Goal: Task Accomplishment & Management: Manage account settings

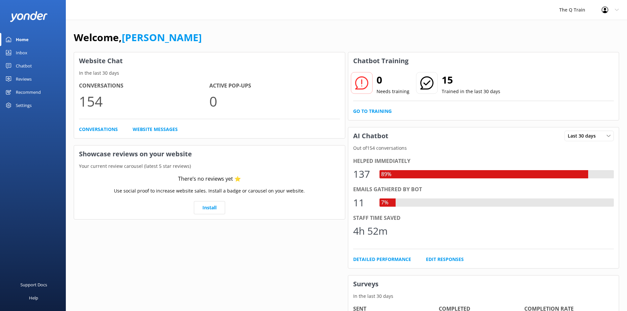
click at [20, 52] on div "Inbox" at bounding box center [22, 52] width 12 height 13
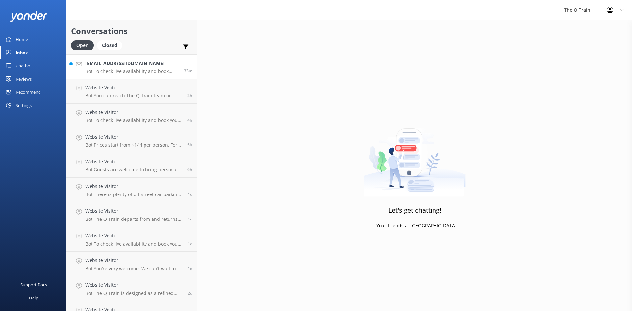
click at [118, 69] on p "Bot: To check live availability and book your experience, please click [URL][DO…" at bounding box center [132, 71] width 94 height 6
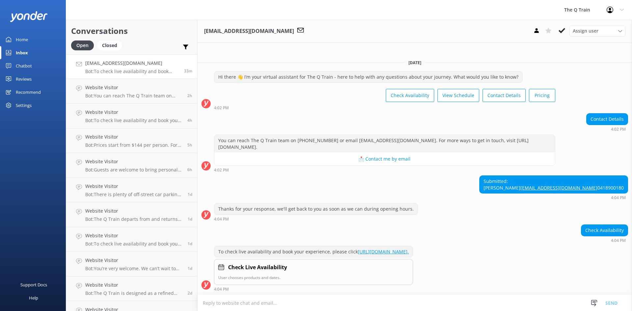
click at [24, 40] on div "Home" at bounding box center [22, 39] width 12 height 13
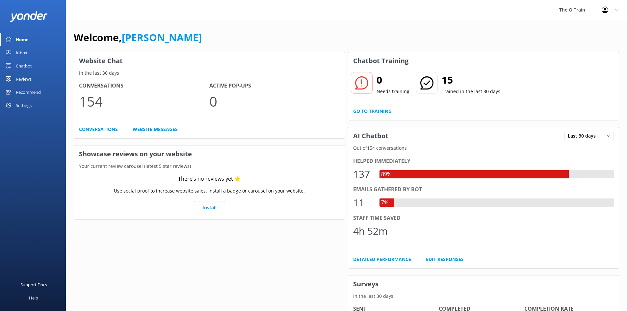
click at [221, 38] on div "Welcome, [PERSON_NAME]" at bounding box center [346, 41] width 545 height 22
click at [21, 53] on div "Inbox" at bounding box center [22, 52] width 12 height 13
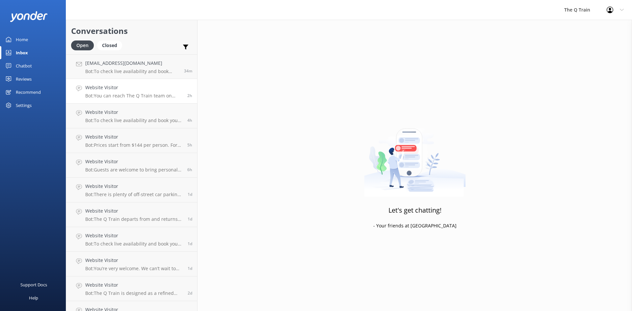
click at [132, 94] on p "Bot: You can reach The Q Train team on [PHONE_NUMBER] or email [EMAIL_ADDRESS][…" at bounding box center [133, 96] width 97 height 6
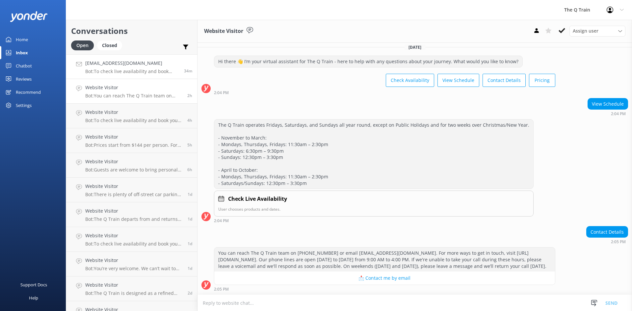
click at [137, 71] on p "Bot: To check live availability and book your experience, please click [URL][DO…" at bounding box center [132, 71] width 94 height 6
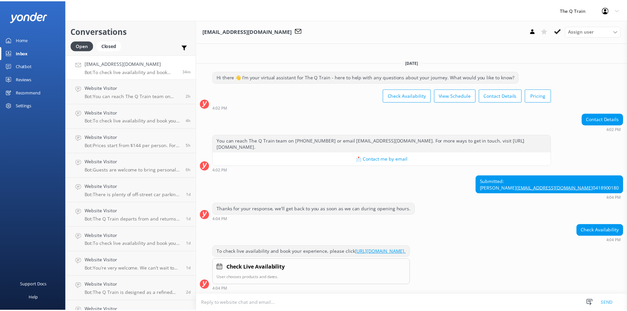
scroll to position [2, 0]
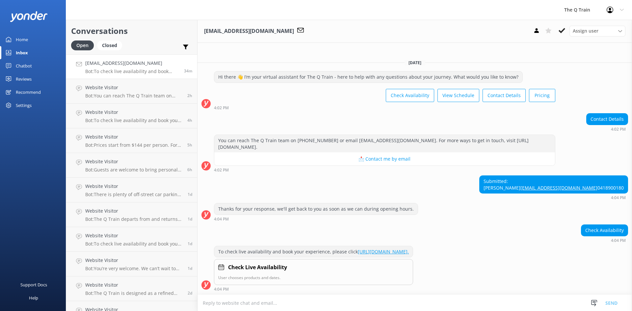
click at [20, 41] on div "Home" at bounding box center [22, 39] width 12 height 13
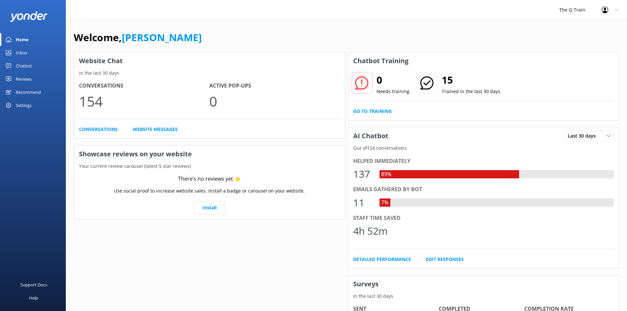
click at [210, 29] on div "Welcome, [PERSON_NAME] Website Chat In the last 30 days Conversations 154 Activ…" at bounding box center [346, 226] width 561 height 413
